Goal: Answer question/provide support: Share knowledge or assist other users

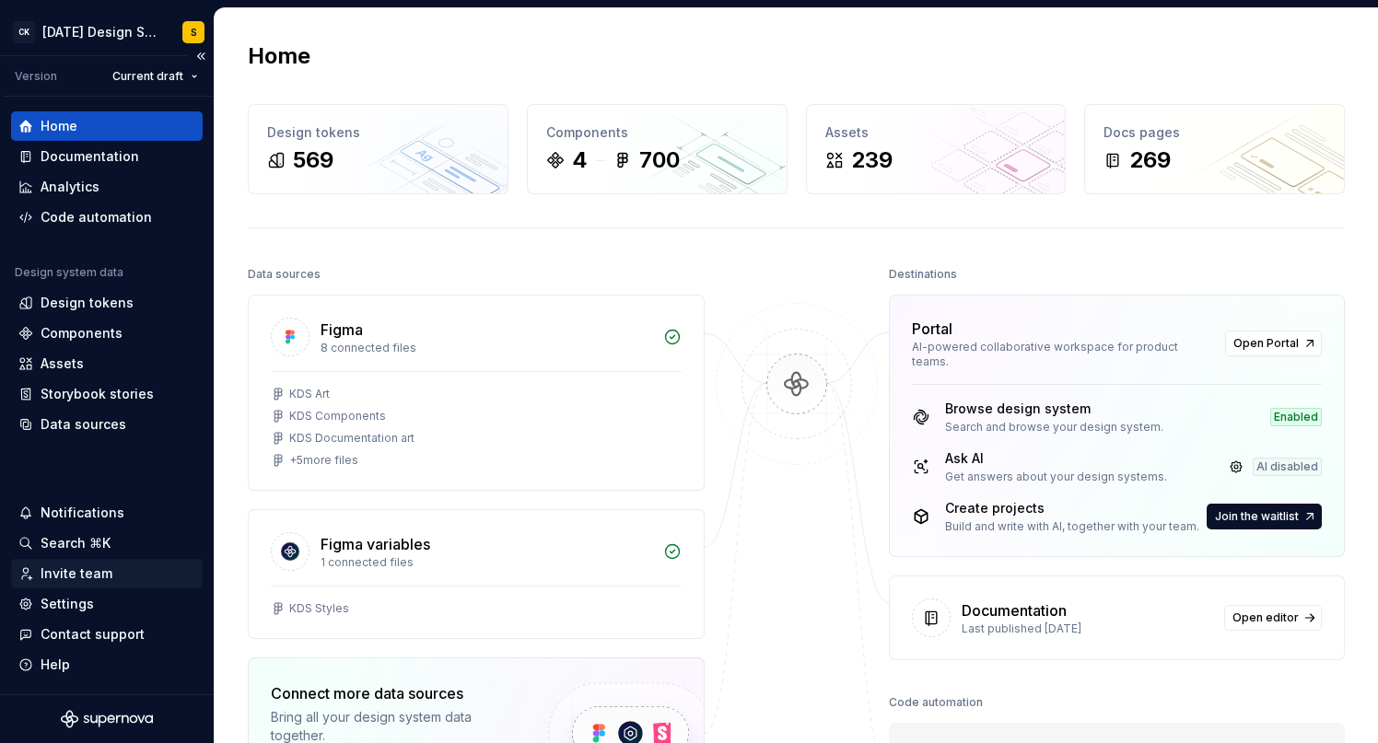
click at [83, 572] on div "Invite team" at bounding box center [77, 574] width 72 height 18
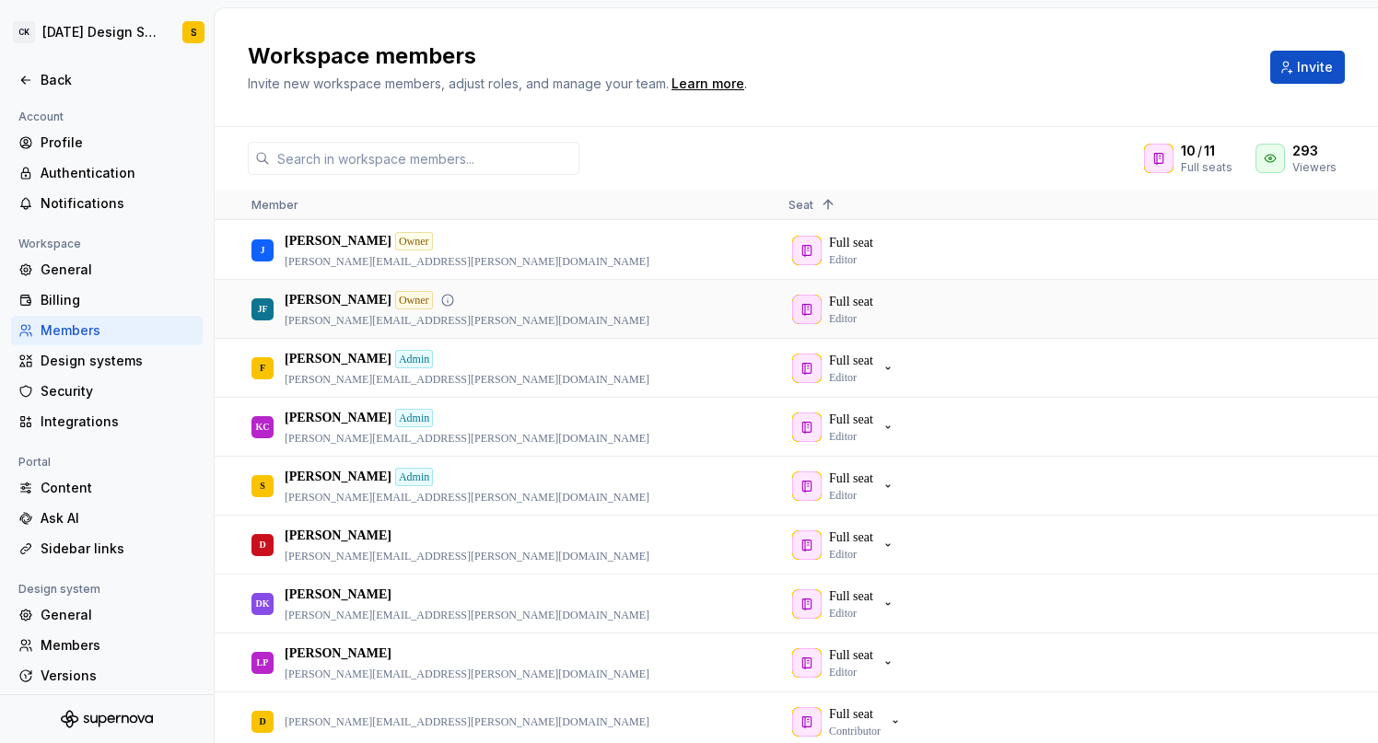
scroll to position [29, 0]
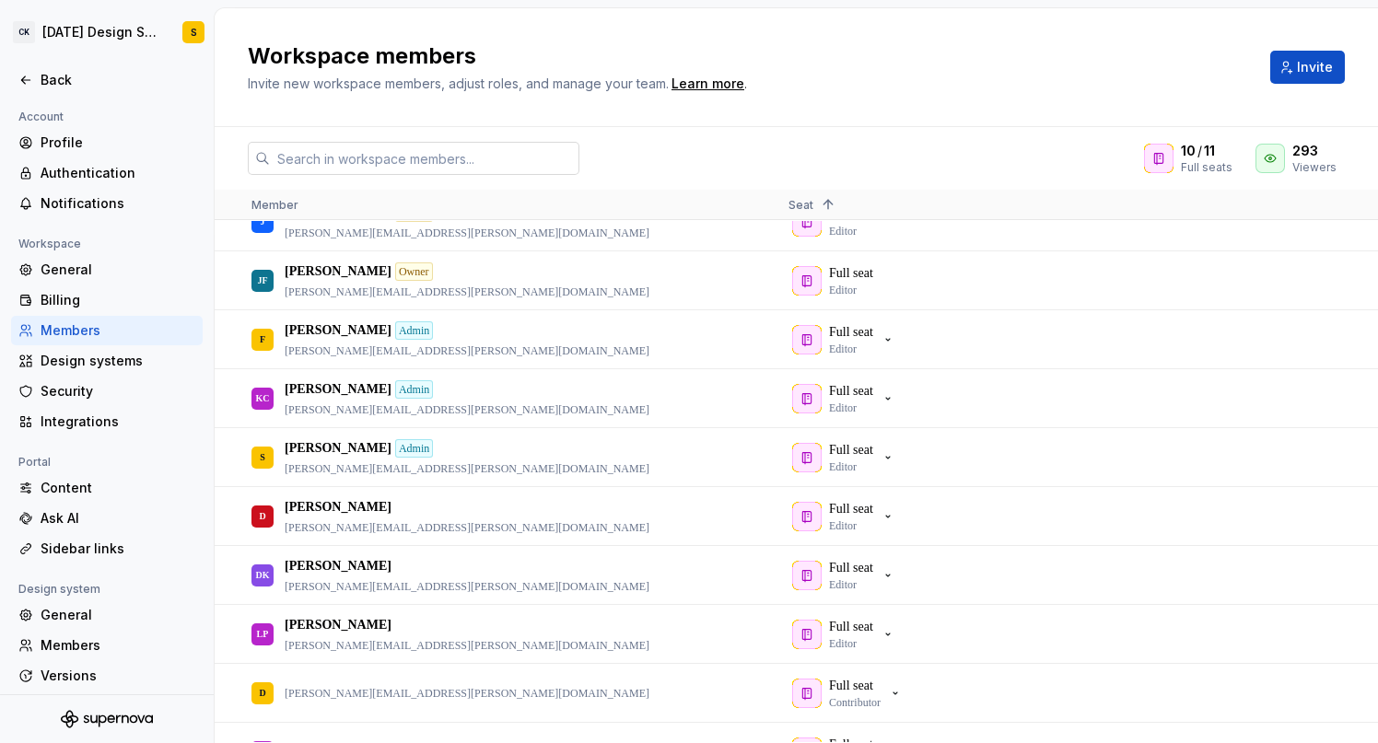
click at [513, 164] on input "text" at bounding box center [424, 158] width 309 height 33
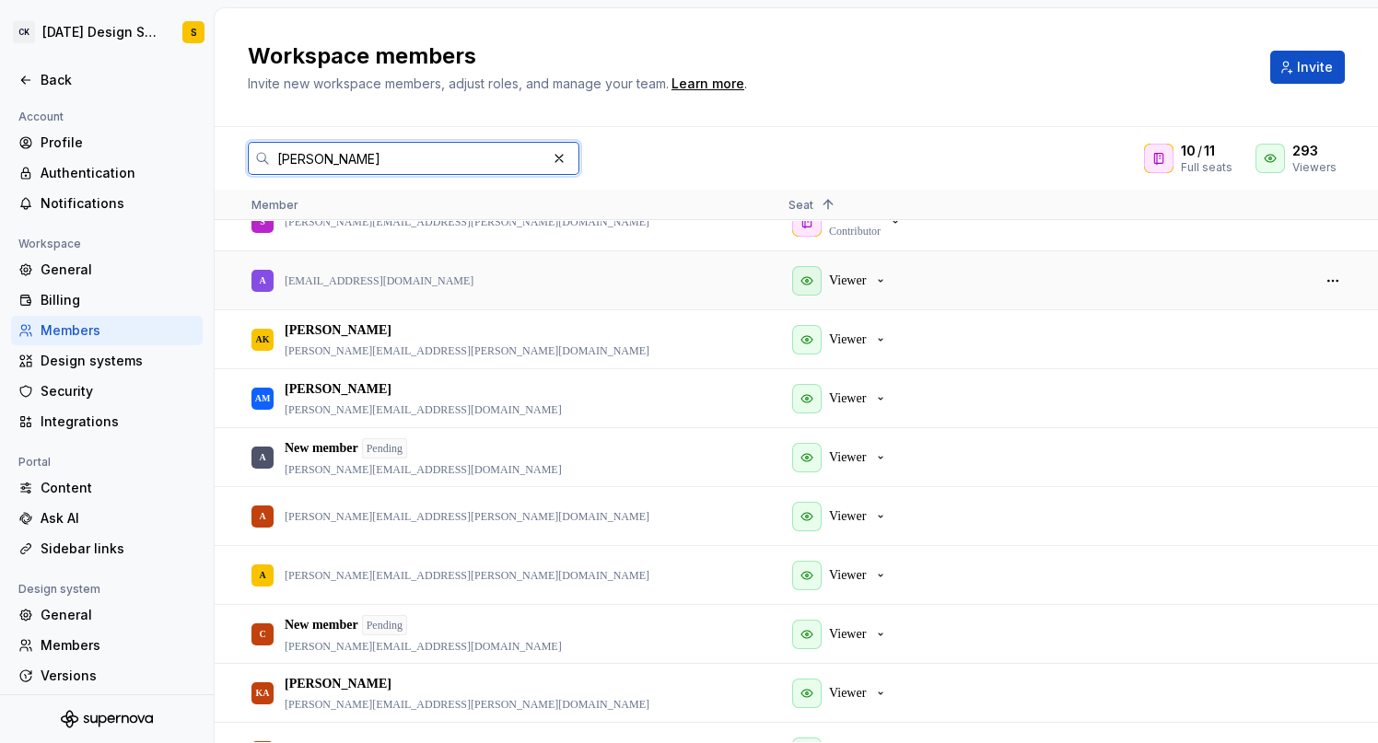
scroll to position [0, 0]
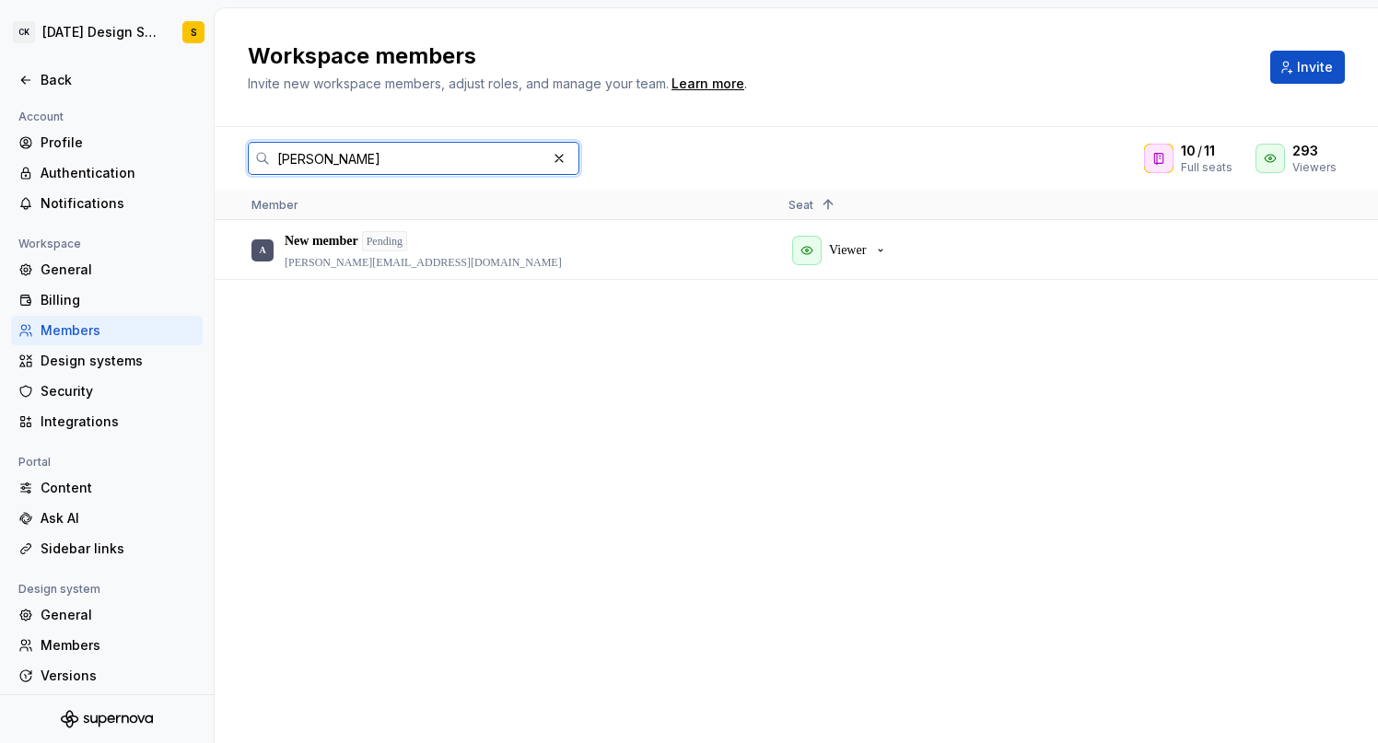
type input "[PERSON_NAME]"
click at [665, 377] on div "A New member Pending [PERSON_NAME][EMAIL_ADDRESS][DOMAIN_NAME] Viewer" at bounding box center [796, 481] width 1163 height 521
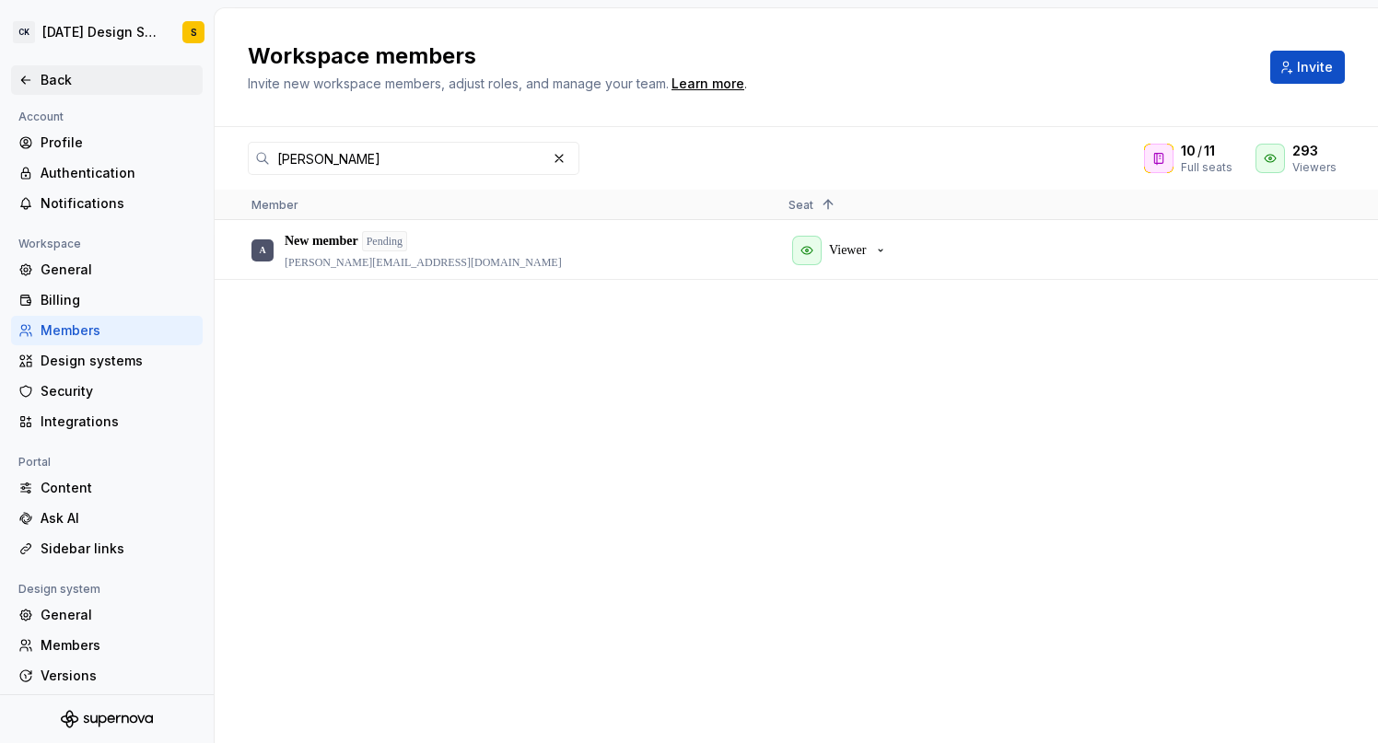
click at [58, 87] on div "Back" at bounding box center [118, 80] width 155 height 18
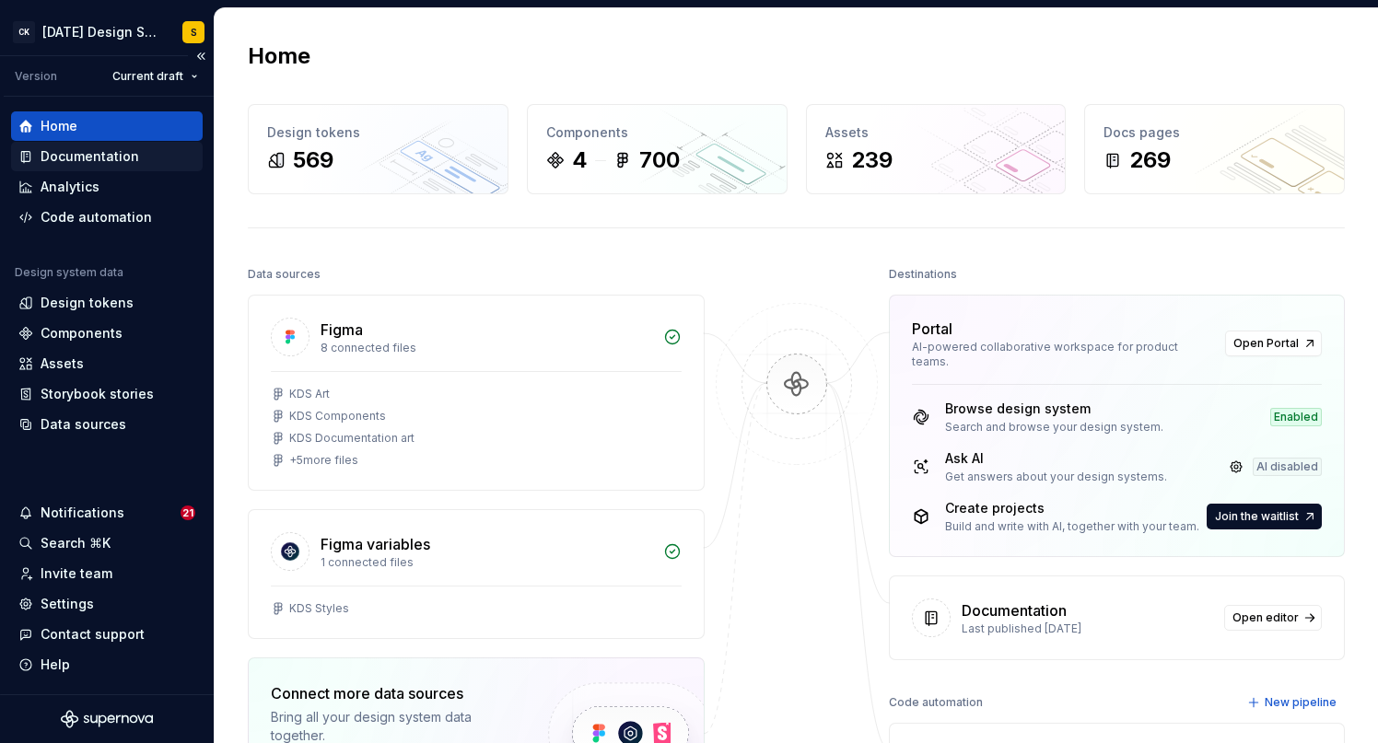
click at [113, 152] on div "Documentation" at bounding box center [90, 156] width 99 height 18
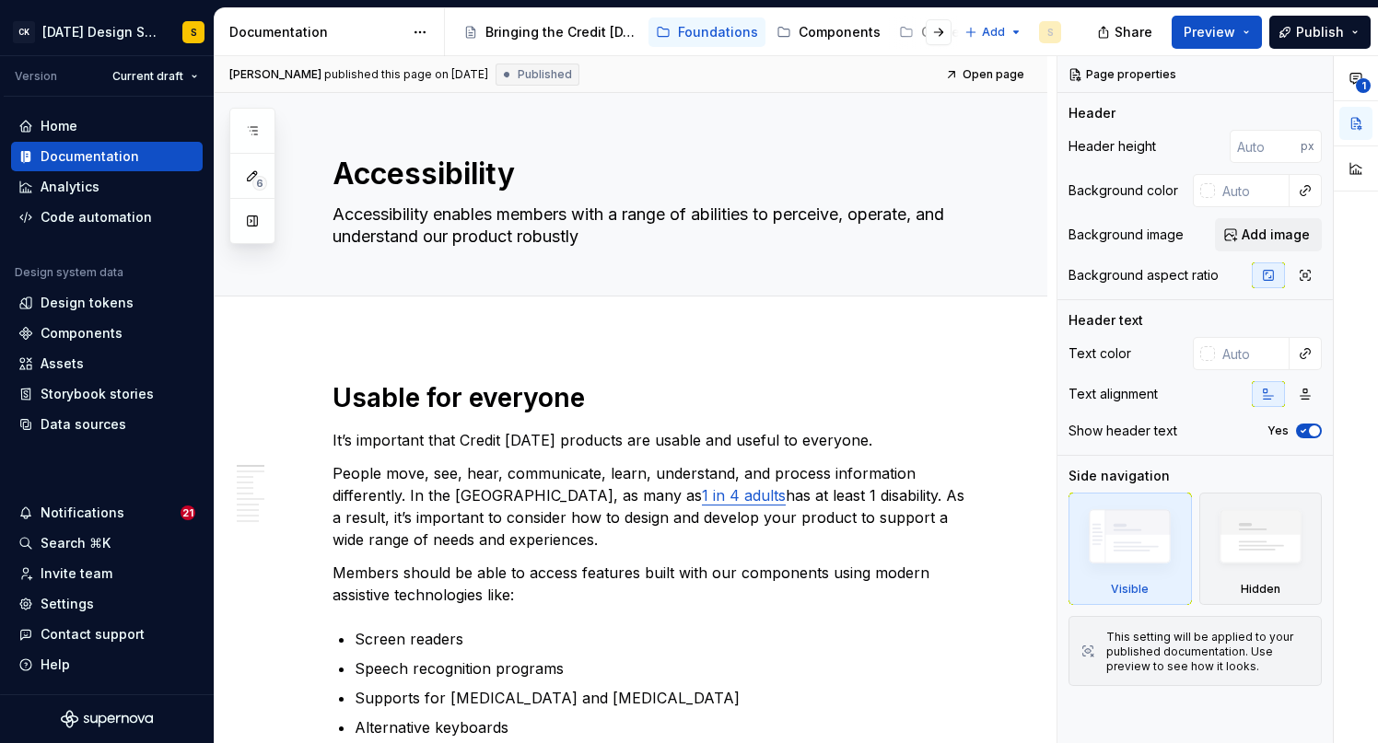
type textarea "*"
